Goal: Answer question/provide support: Share knowledge or assist other users

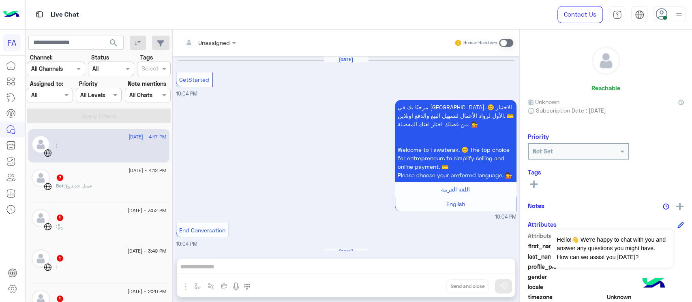
scroll to position [801, 0]
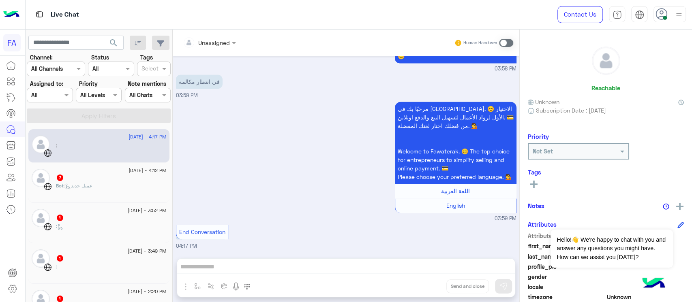
click at [98, 92] on input "text" at bounding box center [89, 95] width 19 height 9
click at [100, 75] on div "Channel All" at bounding box center [111, 69] width 46 height 15
click at [104, 125] on div "Unread" at bounding box center [111, 130] width 46 height 15
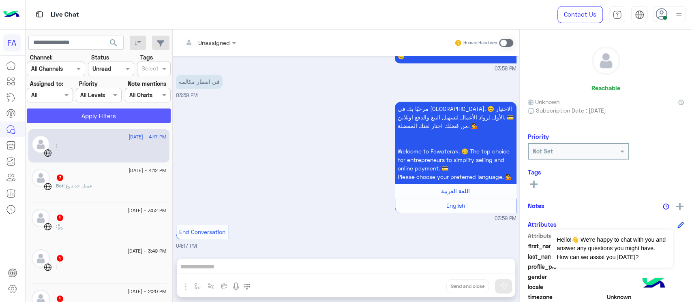
click at [75, 113] on button "Apply Filters" at bounding box center [99, 116] width 144 height 15
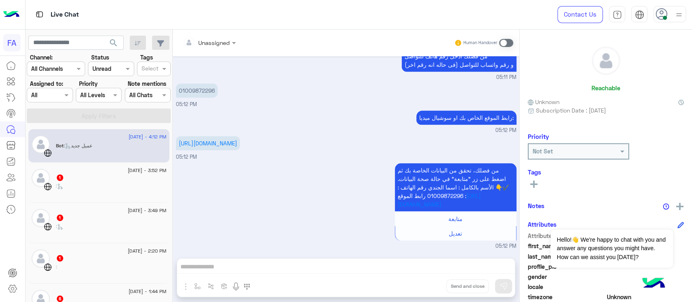
scroll to position [414, 0]
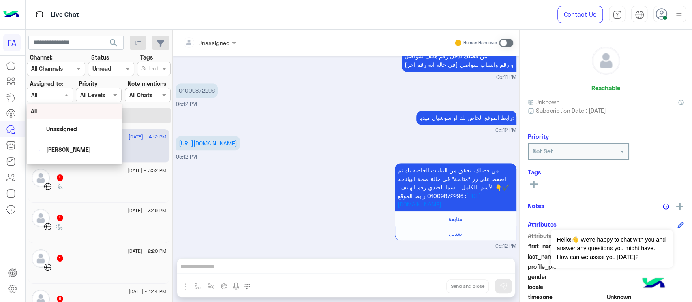
click at [52, 91] on div at bounding box center [49, 94] width 45 height 9
click at [137, 93] on input "text" at bounding box center [138, 95] width 19 height 9
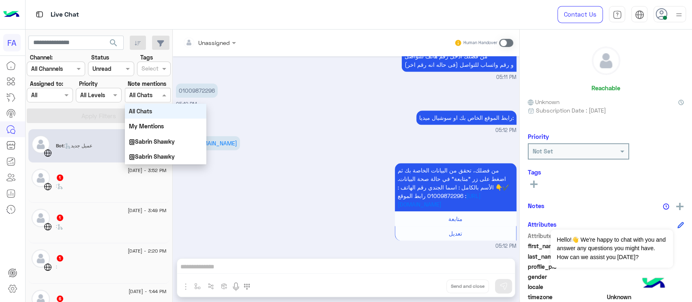
click at [116, 68] on div at bounding box center [110, 68] width 45 height 9
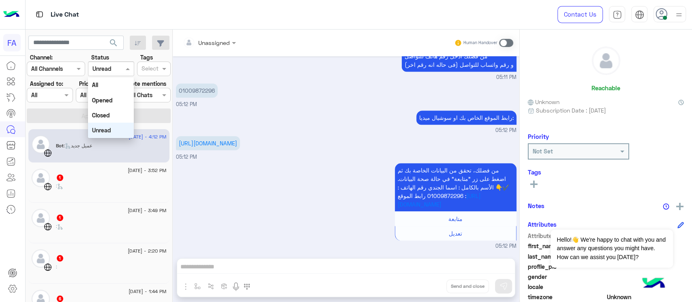
click at [109, 130] on b "Unread" at bounding box center [101, 130] width 19 height 7
click at [91, 173] on div "[DATE] - 3:52 PM" at bounding box center [111, 171] width 111 height 5
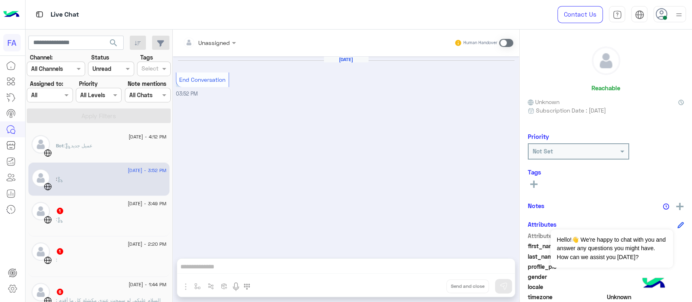
click at [91, 216] on div ":" at bounding box center [111, 223] width 111 height 14
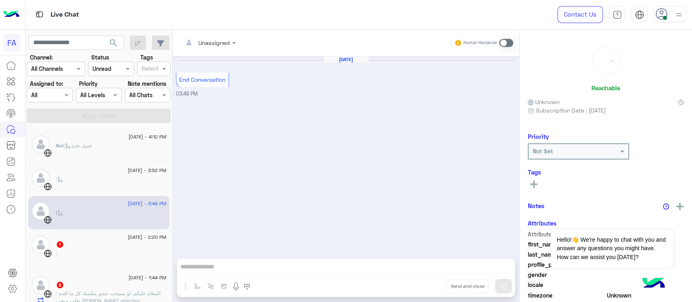
click at [80, 237] on div "[DATE] - 2:20 PM" at bounding box center [111, 238] width 111 height 5
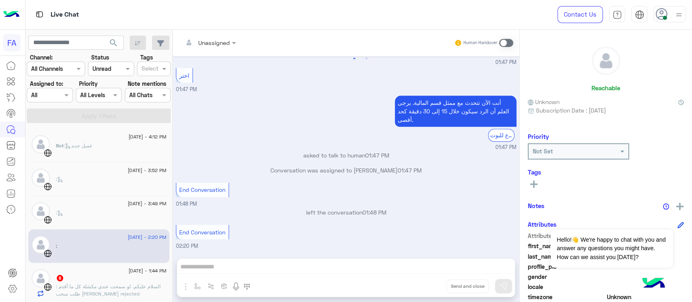
scroll to position [54, 0]
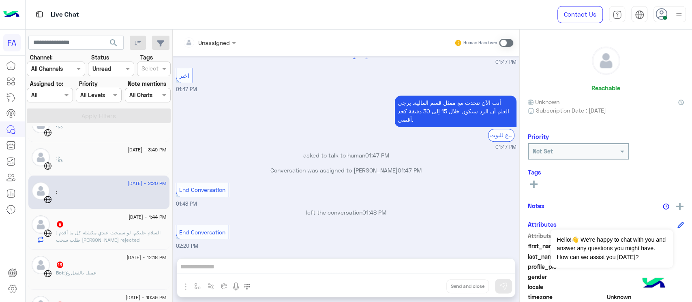
click at [350, 209] on p "left the conversation 01:48 PM" at bounding box center [346, 212] width 340 height 9
click at [367, 203] on div "End Conversation 01:48 PM" at bounding box center [346, 195] width 340 height 28
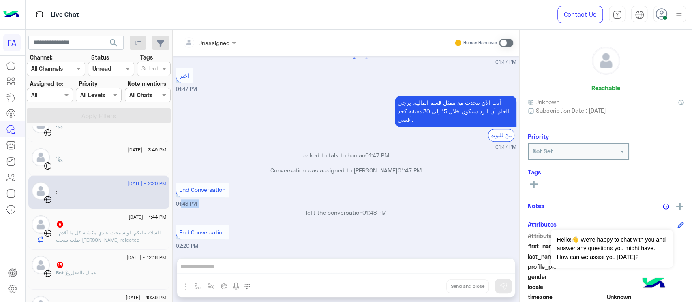
click at [367, 203] on div "End Conversation 01:48 PM" at bounding box center [346, 195] width 340 height 28
click at [357, 206] on div "End Conversation 01:48 PM" at bounding box center [346, 195] width 340 height 28
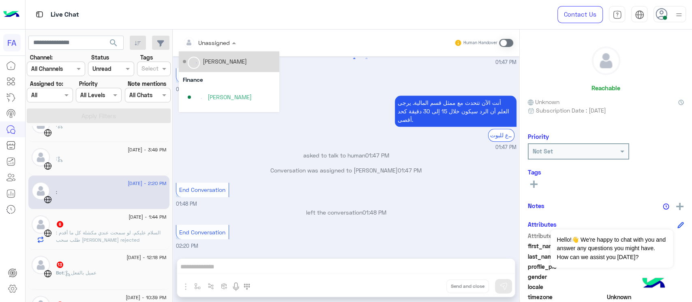
click at [198, 45] on input "text" at bounding box center [199, 42] width 33 height 9
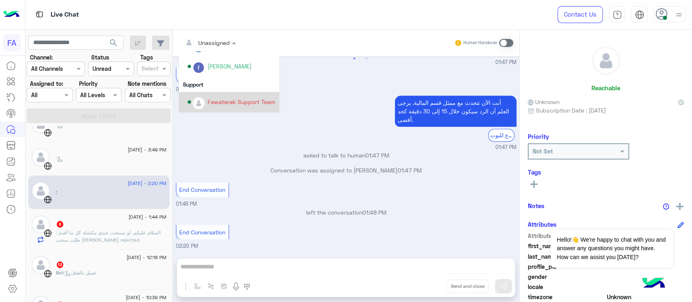
click at [0, 282] on div at bounding box center [12, 181] width 25 height 246
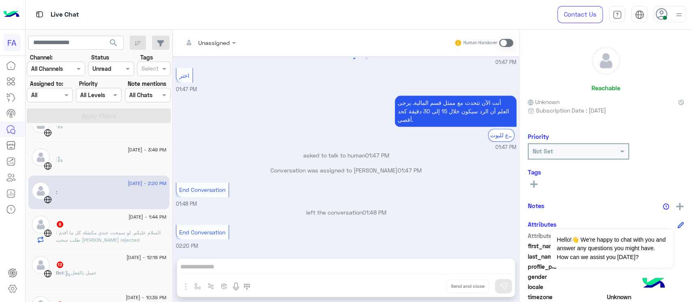
click at [141, 238] on p ": السلام عليكم. لو سمحت عندي مكشلة كل ما أقدم طلب سحب [PERSON_NAME] rejected" at bounding box center [111, 236] width 111 height 15
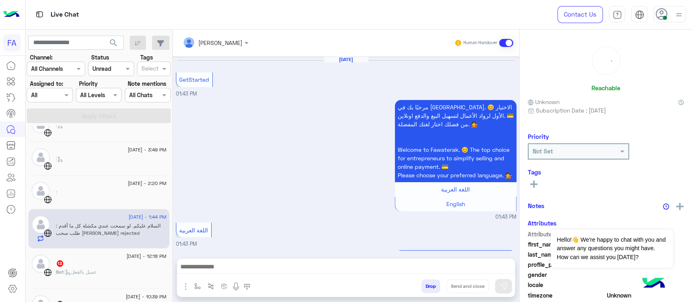
scroll to position [382, 0]
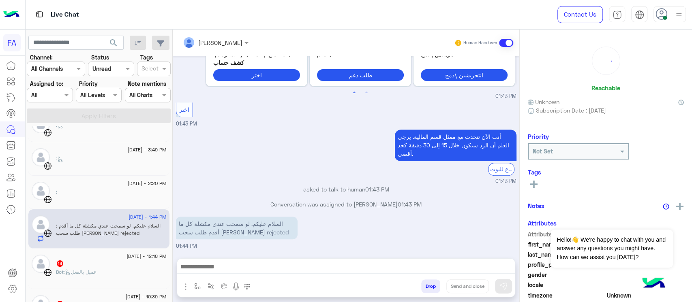
click at [253, 225] on p "السلام عليكم. لو سمحت عندي مكشلة كل ما أقدم طلب سحب [PERSON_NAME] rejected" at bounding box center [237, 228] width 122 height 23
click at [263, 235] on p "السلام عليكم. لو سمحت عندي مكشلة كل ما أقدم طلب سحب [PERSON_NAME] rejected" at bounding box center [237, 228] width 122 height 23
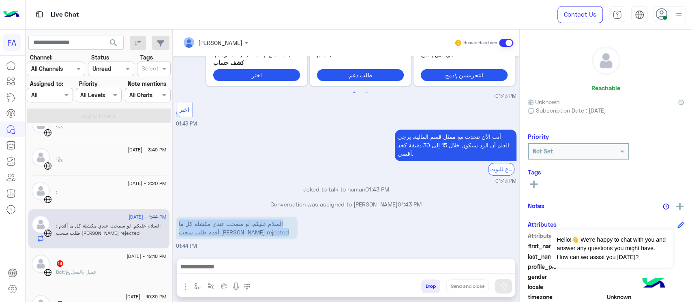
click at [263, 235] on p "السلام عليكم. لو سمحت عندي مكشلة كل ما أقدم طلب سحب [PERSON_NAME] rejected" at bounding box center [237, 228] width 122 height 23
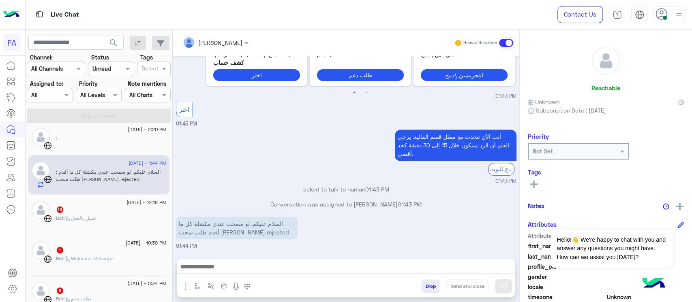
click at [124, 215] on div "Bot : عميل بالفعل" at bounding box center [111, 222] width 111 height 14
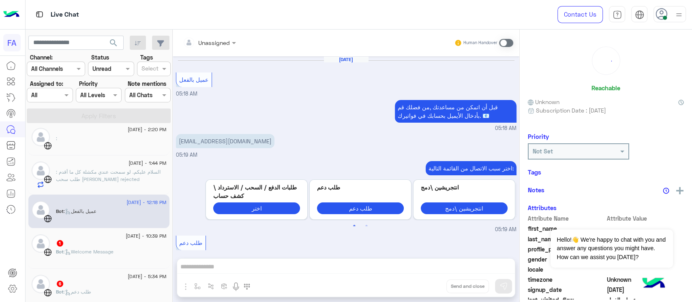
scroll to position [628, 0]
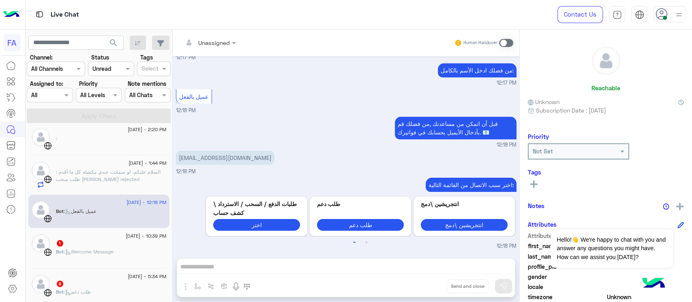
click at [122, 250] on div "Bot : Welcome Message" at bounding box center [111, 255] width 111 height 14
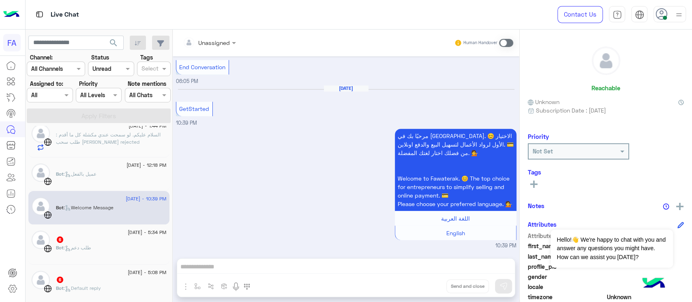
scroll to position [162, 0]
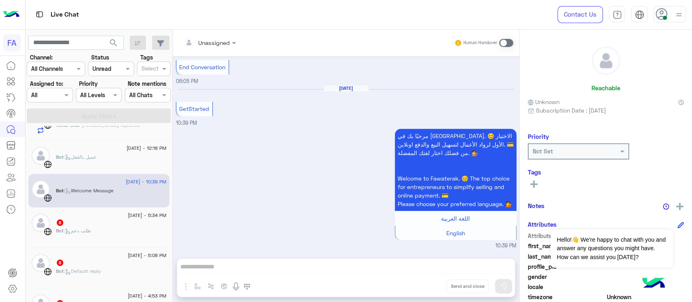
click at [95, 237] on div "Bot : طلب دعم" at bounding box center [111, 234] width 111 height 14
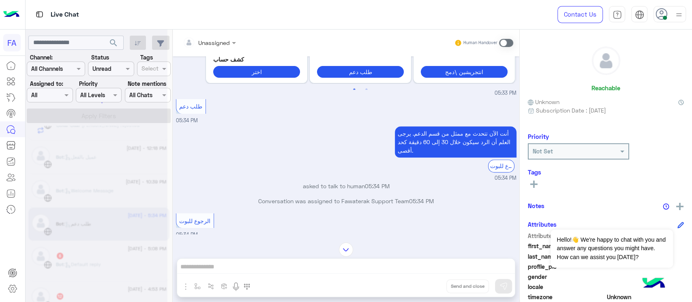
scroll to position [316, 0]
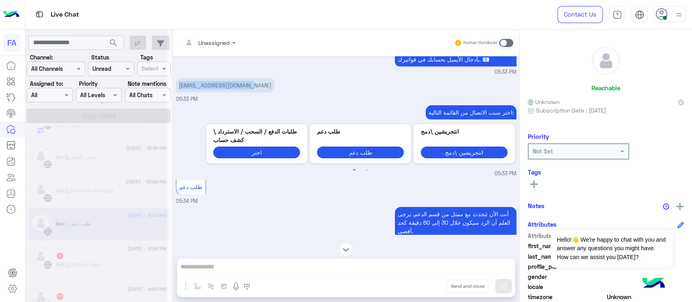
drag, startPoint x: 174, startPoint y: 94, endPoint x: 249, endPoint y: 95, distance: 75.4
click at [249, 95] on div "[DATE] GetStarted 05:33 PM مرحبًا بك في [GEOGRAPHIC_DATA]. 😊 الاختيار الأول لرو…" at bounding box center [346, 145] width 346 height 178
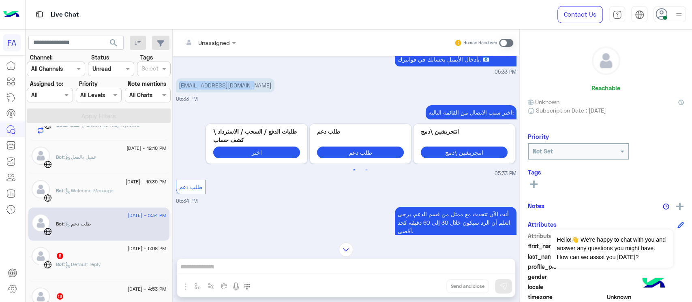
scroll to position [216, 0]
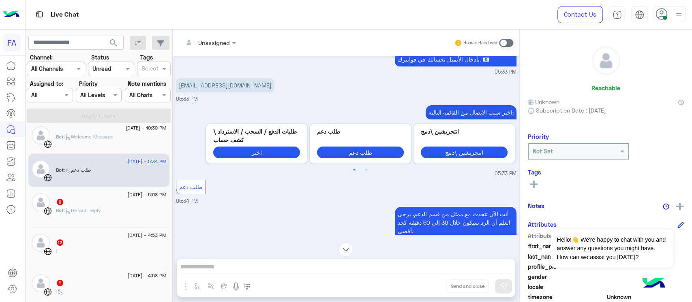
click at [71, 220] on div "Bot : Default reply" at bounding box center [111, 214] width 111 height 14
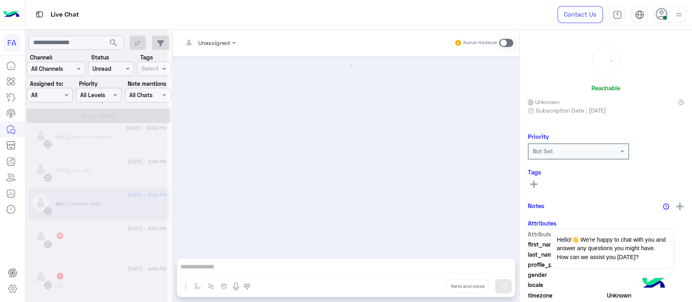
scroll to position [549, 0]
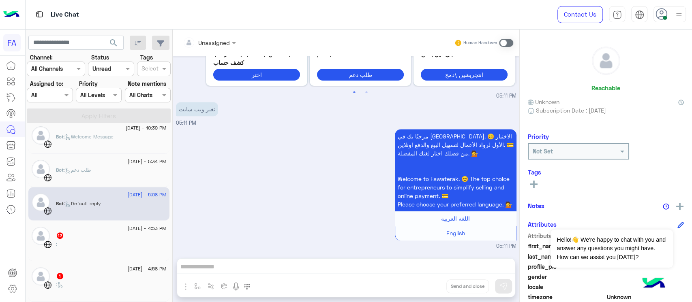
click at [84, 258] on div "[DATE] - 4:53 PM 12 :" at bounding box center [98, 241] width 141 height 41
click at [79, 242] on div ":" at bounding box center [111, 248] width 111 height 14
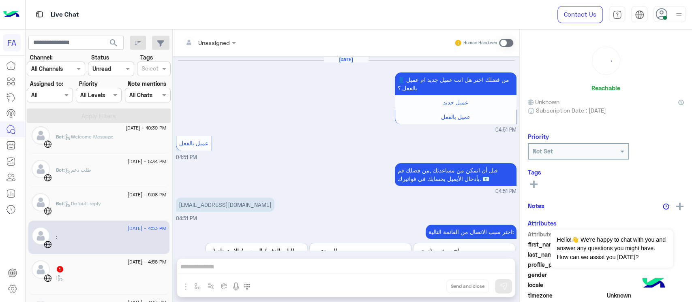
scroll to position [906, 0]
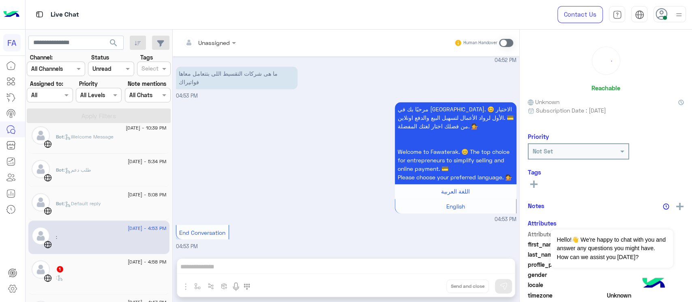
click at [97, 264] on div "[DATE] - 4:58 PM" at bounding box center [111, 263] width 111 height 5
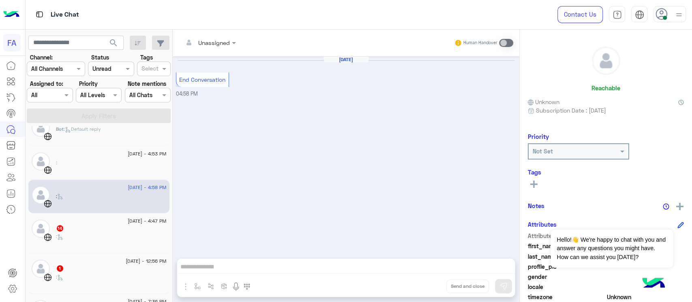
scroll to position [270, 0]
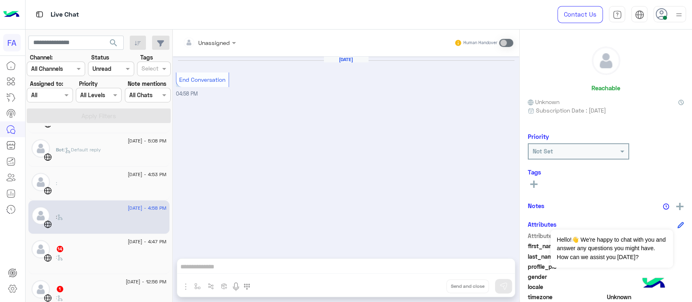
click at [95, 237] on div "[DATE] - 4:47 PM 14 :" at bounding box center [98, 254] width 141 height 41
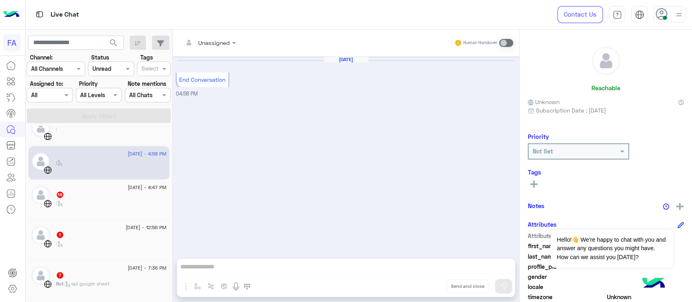
click at [106, 193] on div "14" at bounding box center [111, 195] width 111 height 9
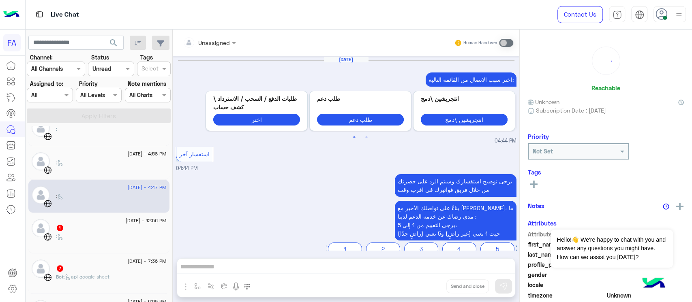
scroll to position [878, 0]
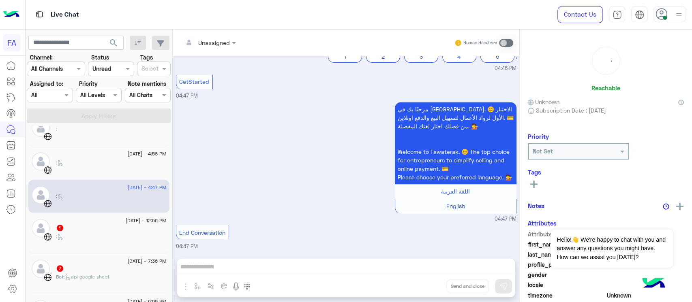
click at [113, 238] on div ":" at bounding box center [111, 240] width 111 height 14
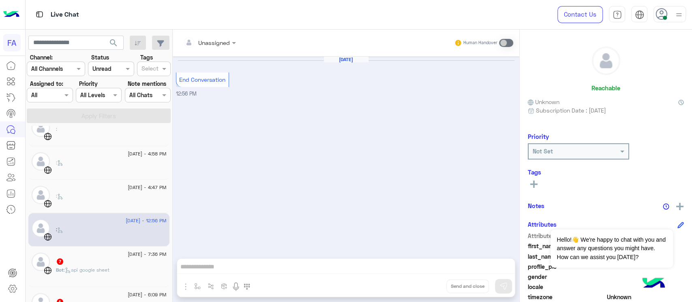
scroll to position [378, 0]
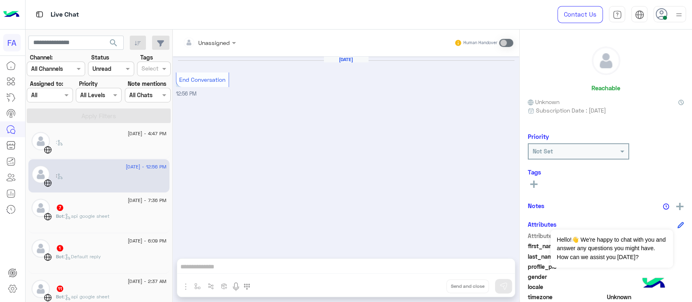
click at [110, 209] on div "7" at bounding box center [111, 208] width 111 height 9
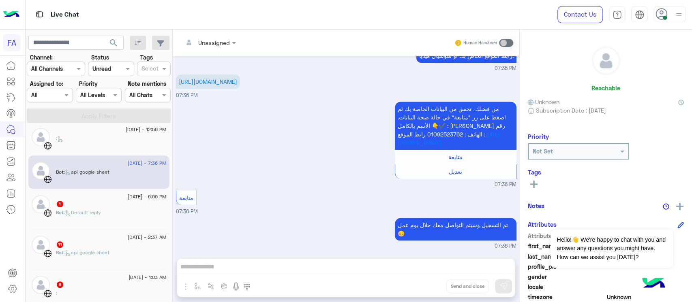
scroll to position [432, 0]
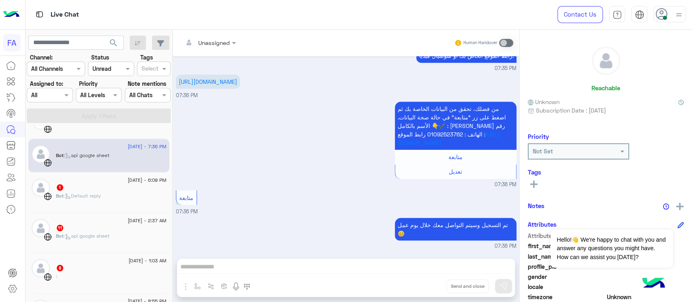
click at [110, 209] on div "[DATE] - 6:09 PM 1 Bot : Default reply" at bounding box center [98, 193] width 141 height 41
click at [86, 199] on div "Bot : Default reply" at bounding box center [111, 199] width 111 height 14
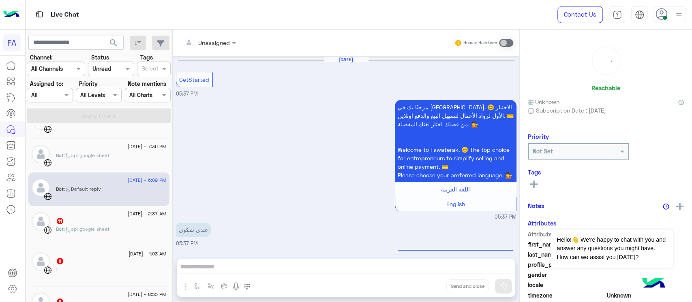
scroll to position [801, 0]
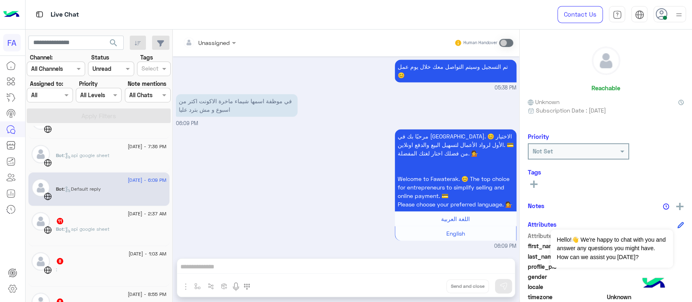
click at [258, 94] on p "في موظفة اسمها شيماء ماخرة الاكونت اكتر من اسبوع و مش بترد عليا" at bounding box center [237, 105] width 122 height 23
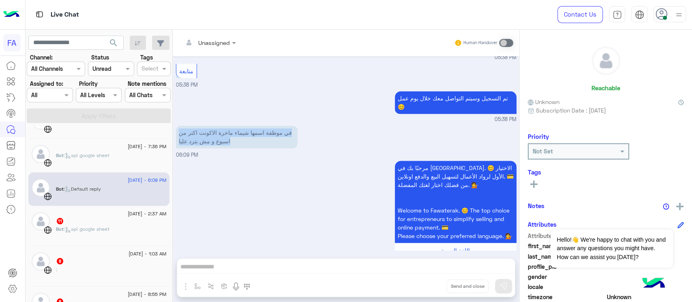
scroll to position [693, 0]
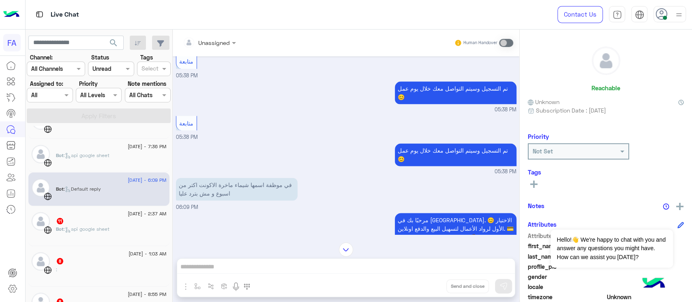
click at [128, 214] on span "[DATE] - 2:37 AM" at bounding box center [147, 213] width 38 height 7
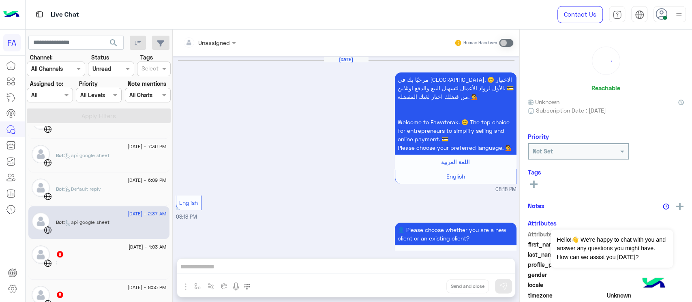
scroll to position [799, 0]
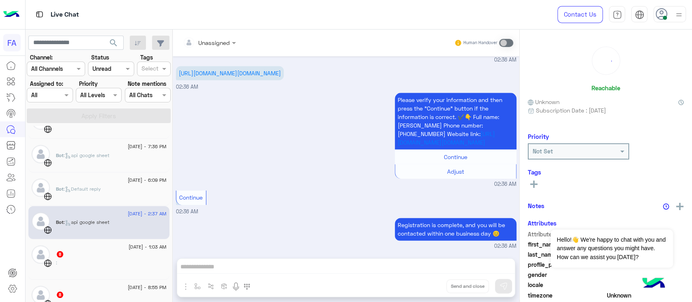
click at [134, 256] on div "8" at bounding box center [111, 255] width 111 height 9
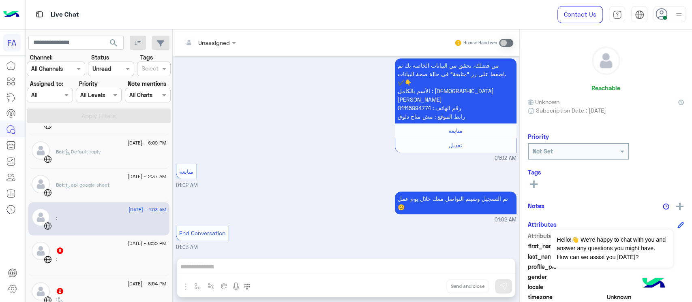
scroll to position [486, 0]
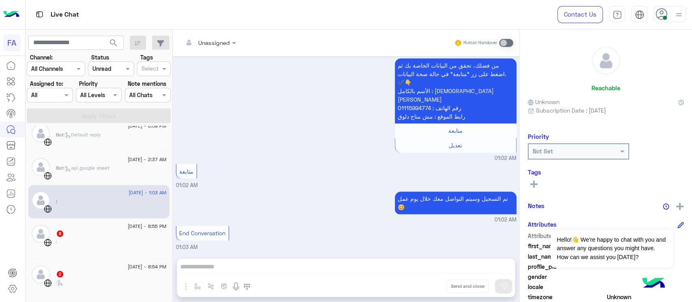
click at [117, 241] on div ":" at bounding box center [111, 246] width 111 height 14
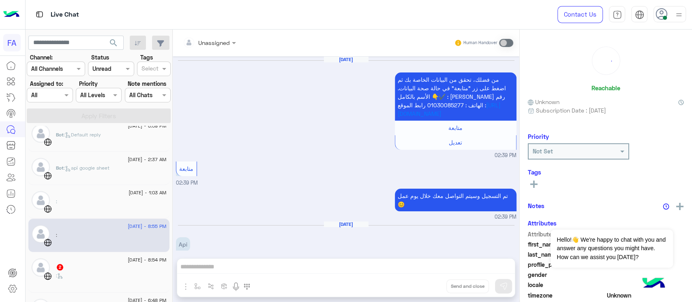
scroll to position [668, 0]
